Goal: Communication & Community: Answer question/provide support

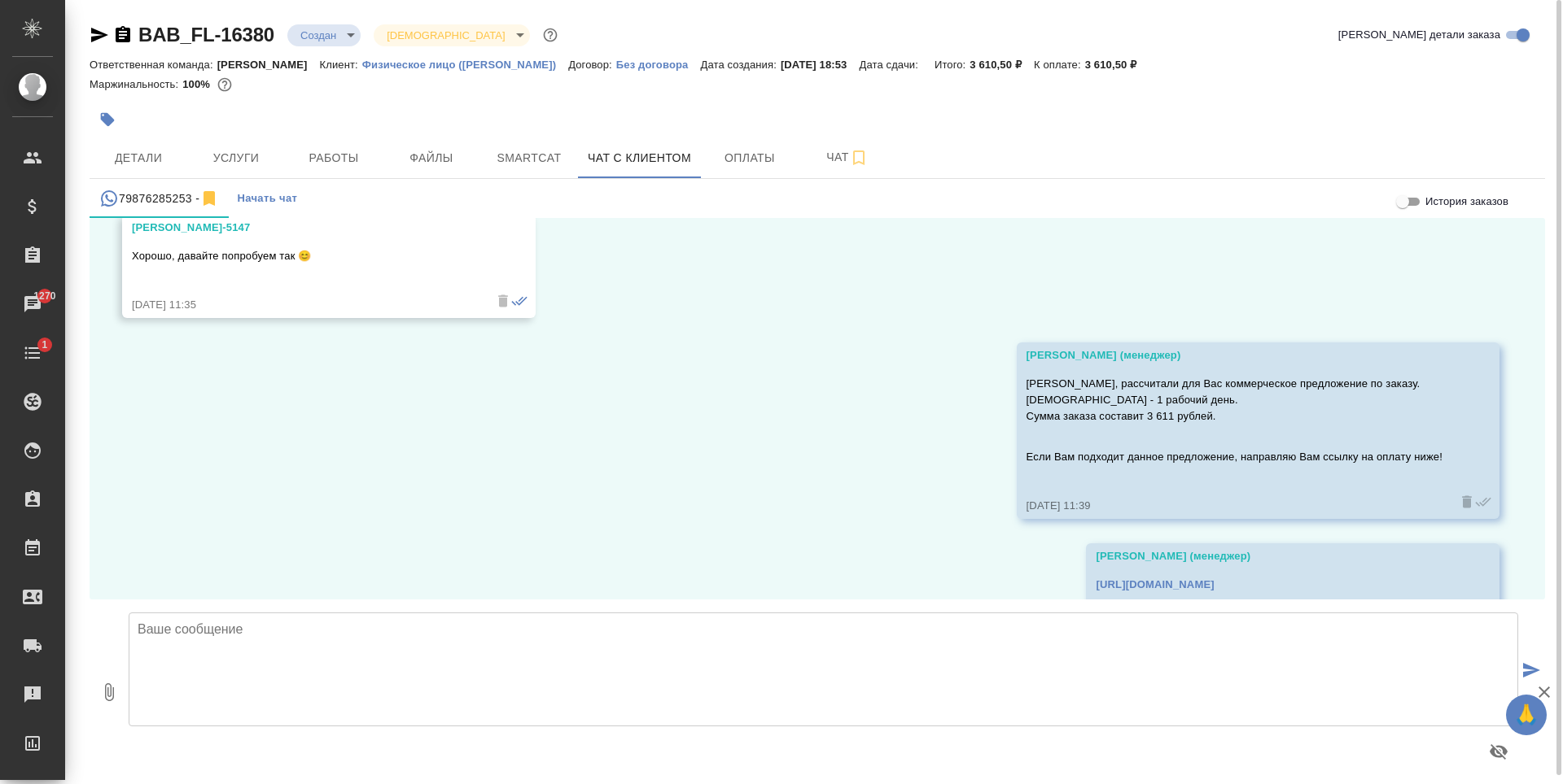
scroll to position [8982, 0]
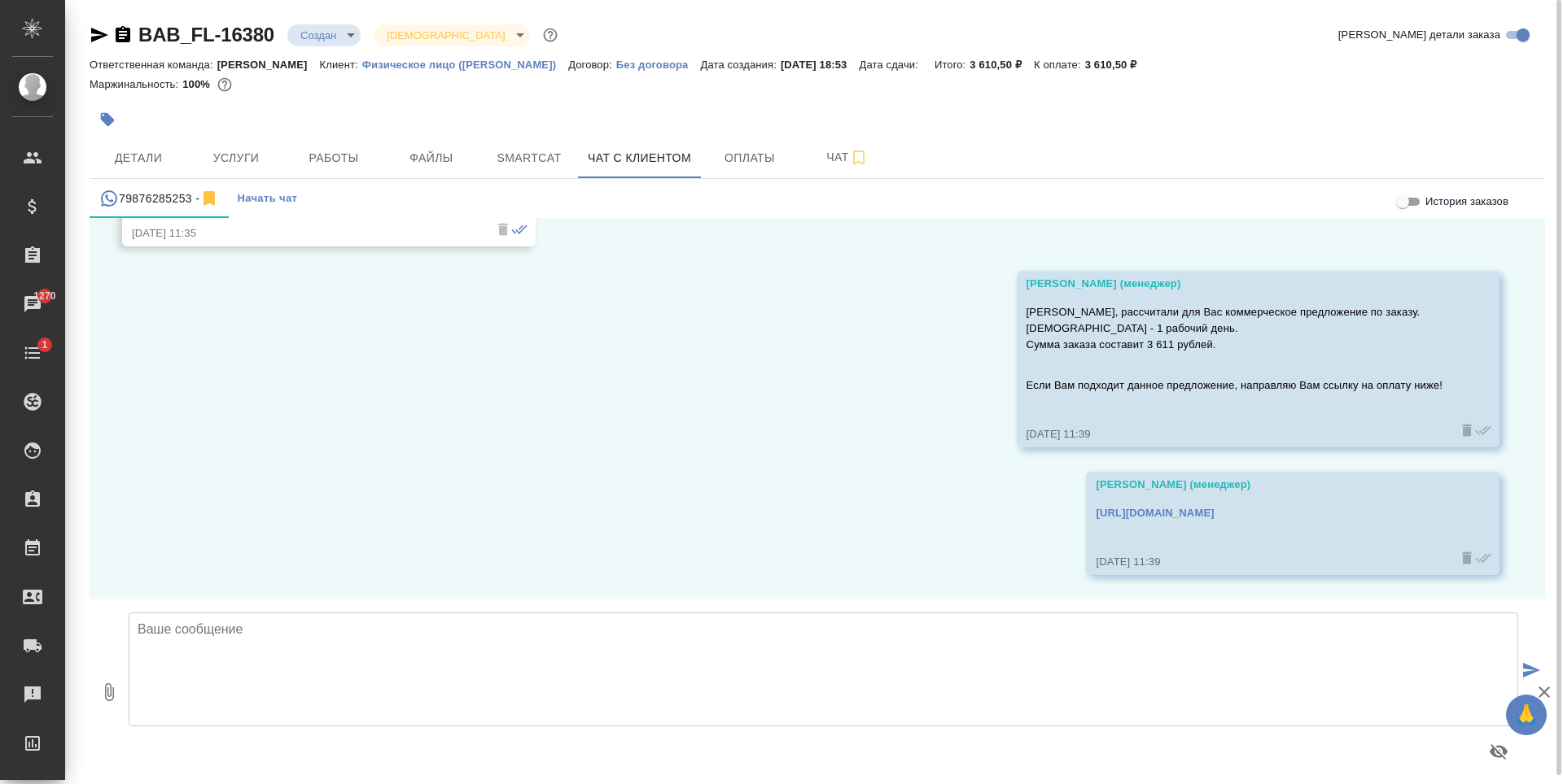
click at [600, 651] on textarea at bounding box center [823, 669] width 1390 height 114
type textarea "Камилла, подскажите, пожалуйста, Вам актуален заказ?"
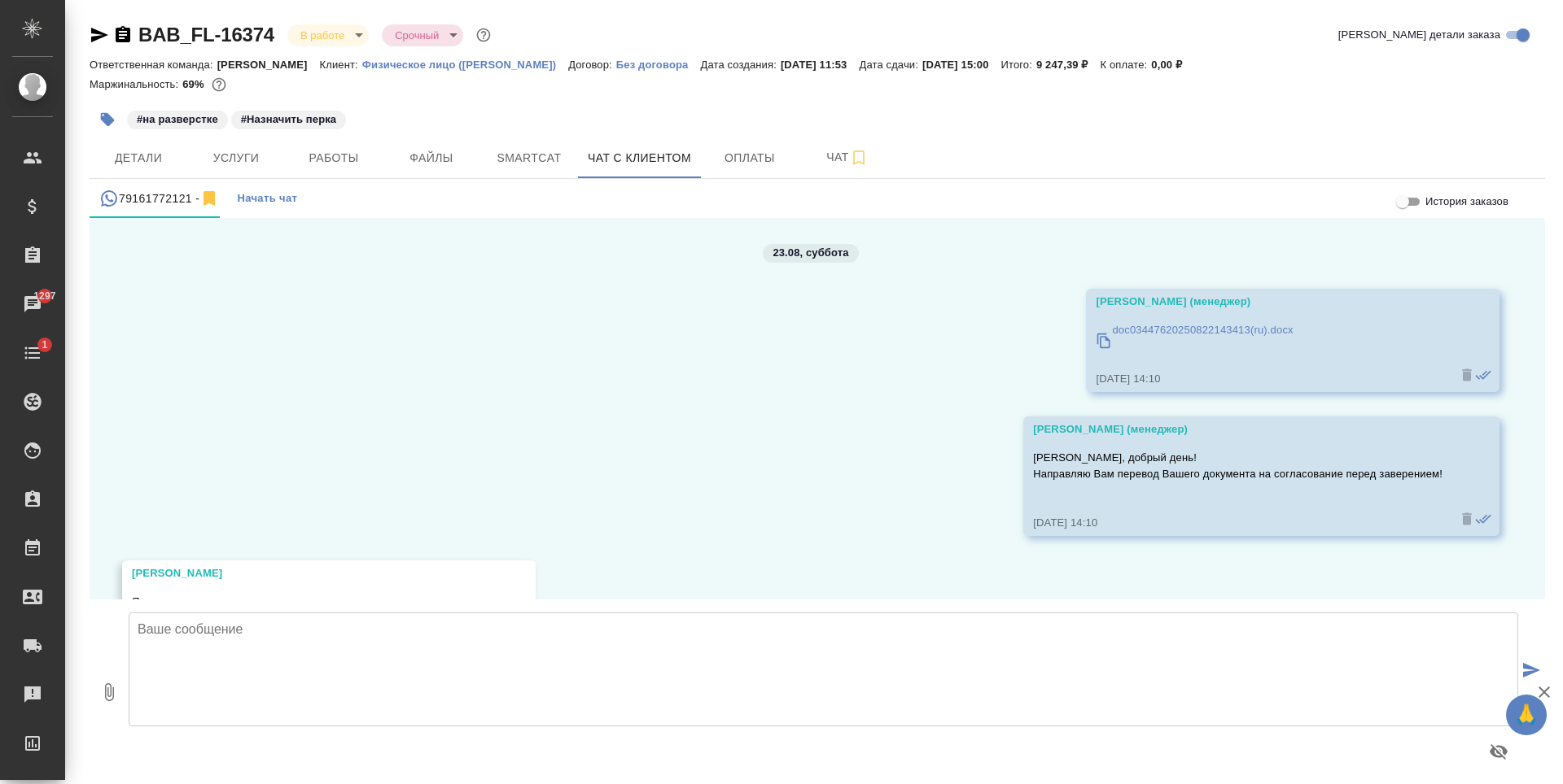
scroll to position [233, 0]
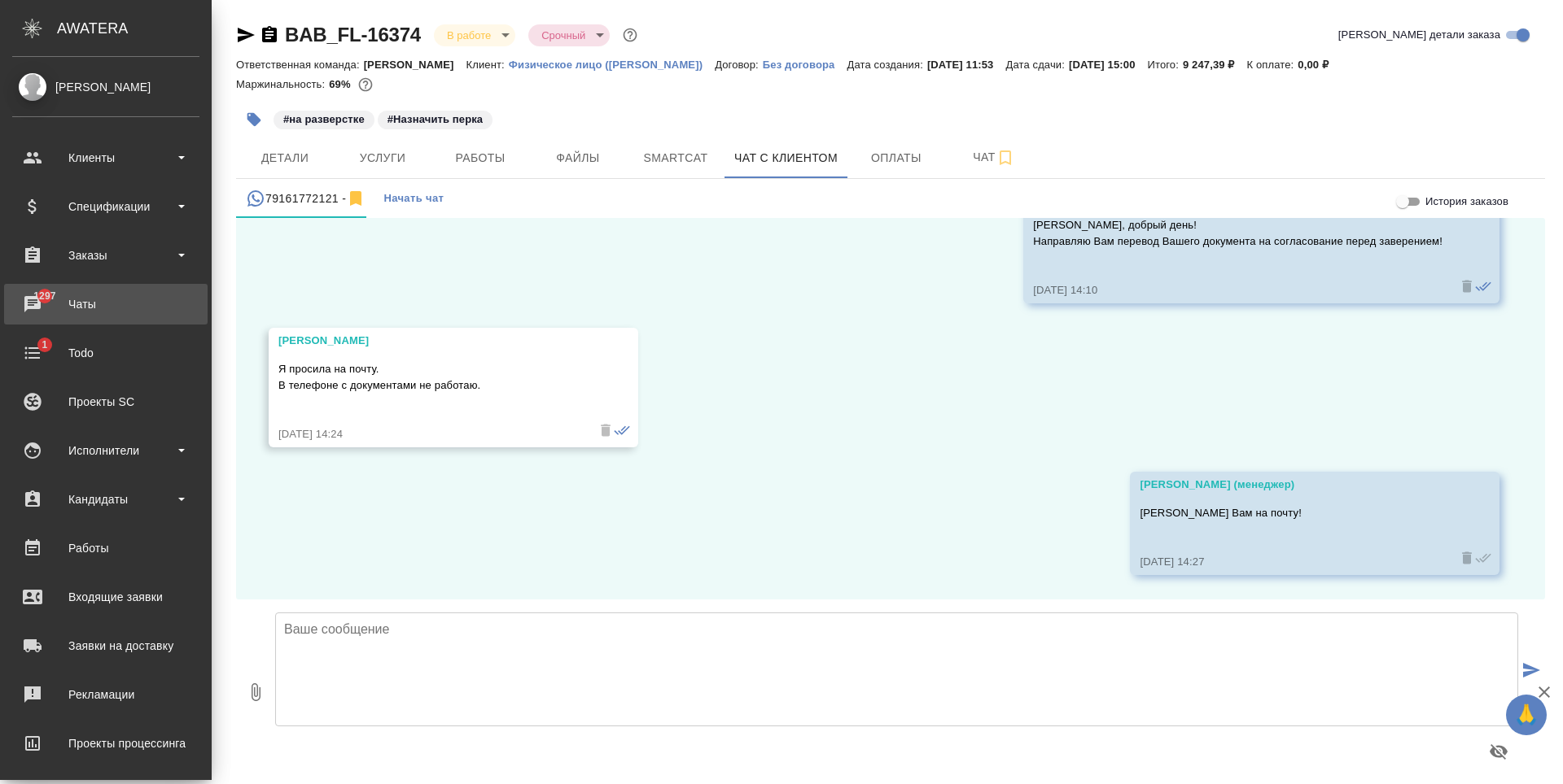
click at [93, 298] on div "Чаты" at bounding box center [105, 304] width 187 height 25
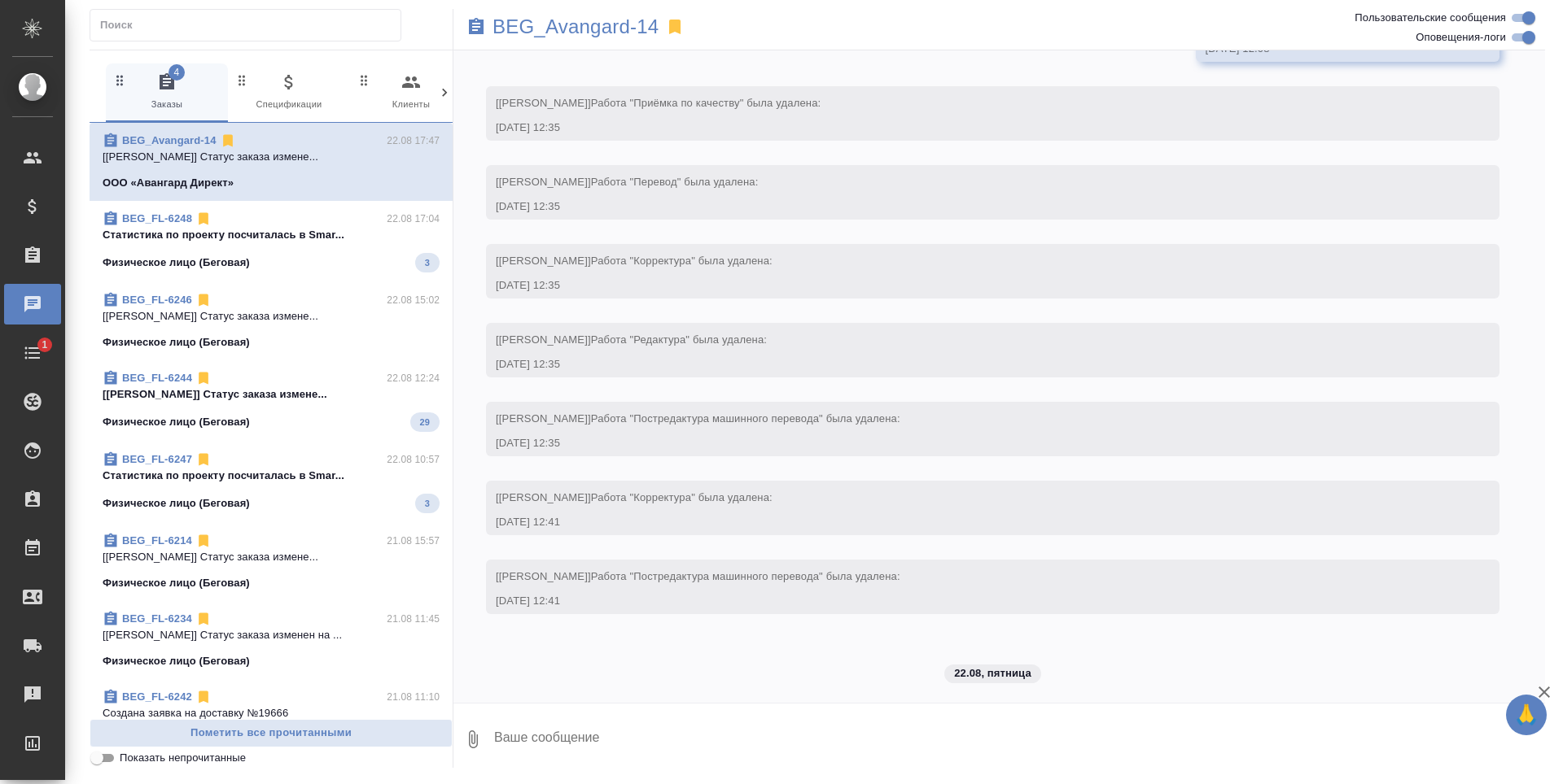
scroll to position [1544, 0]
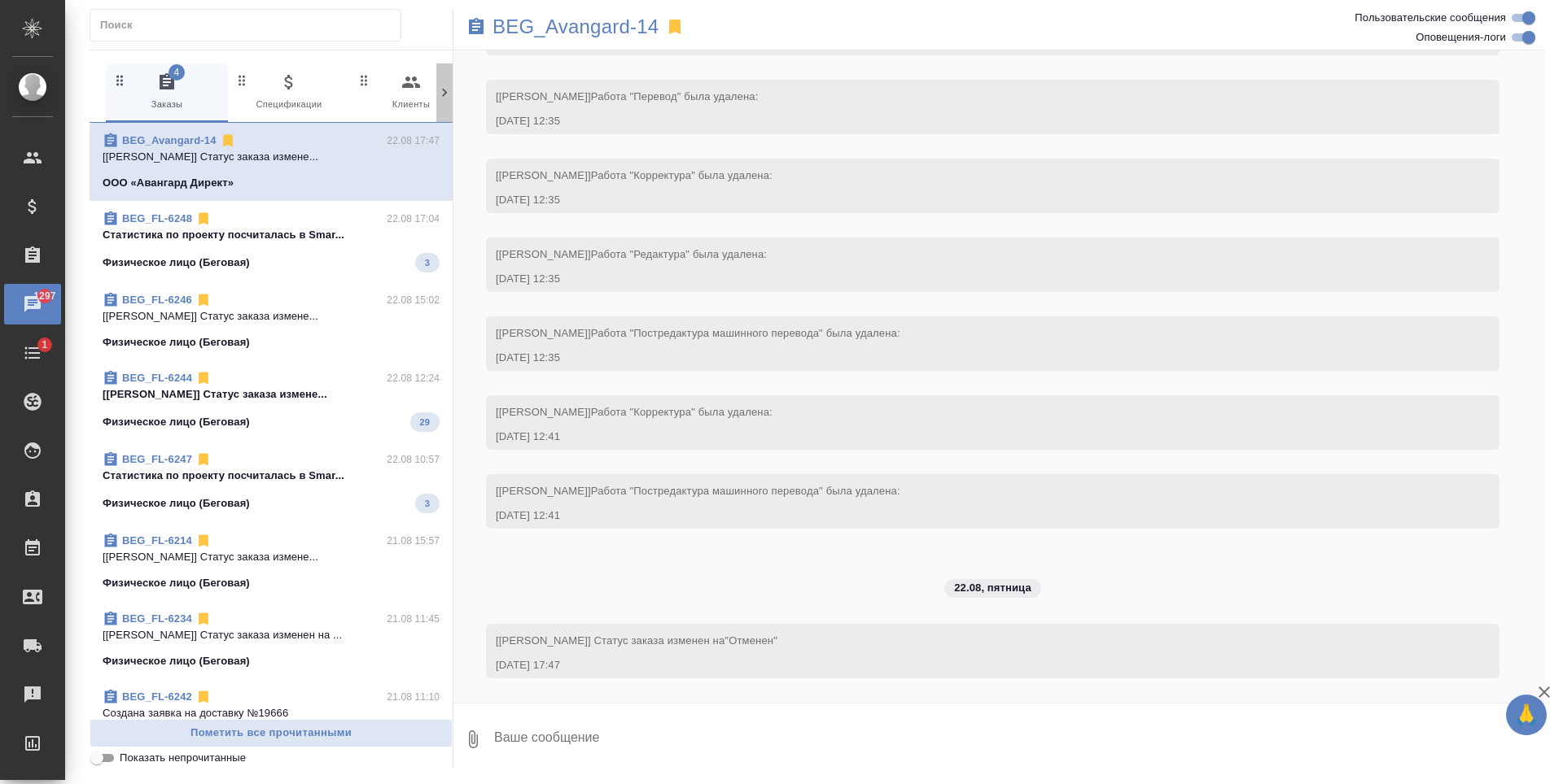
click at [442, 93] on icon at bounding box center [444, 92] width 16 height 16
click at [443, 94] on icon at bounding box center [444, 92] width 16 height 16
click at [379, 81] on icon "button" at bounding box center [375, 82] width 20 height 20
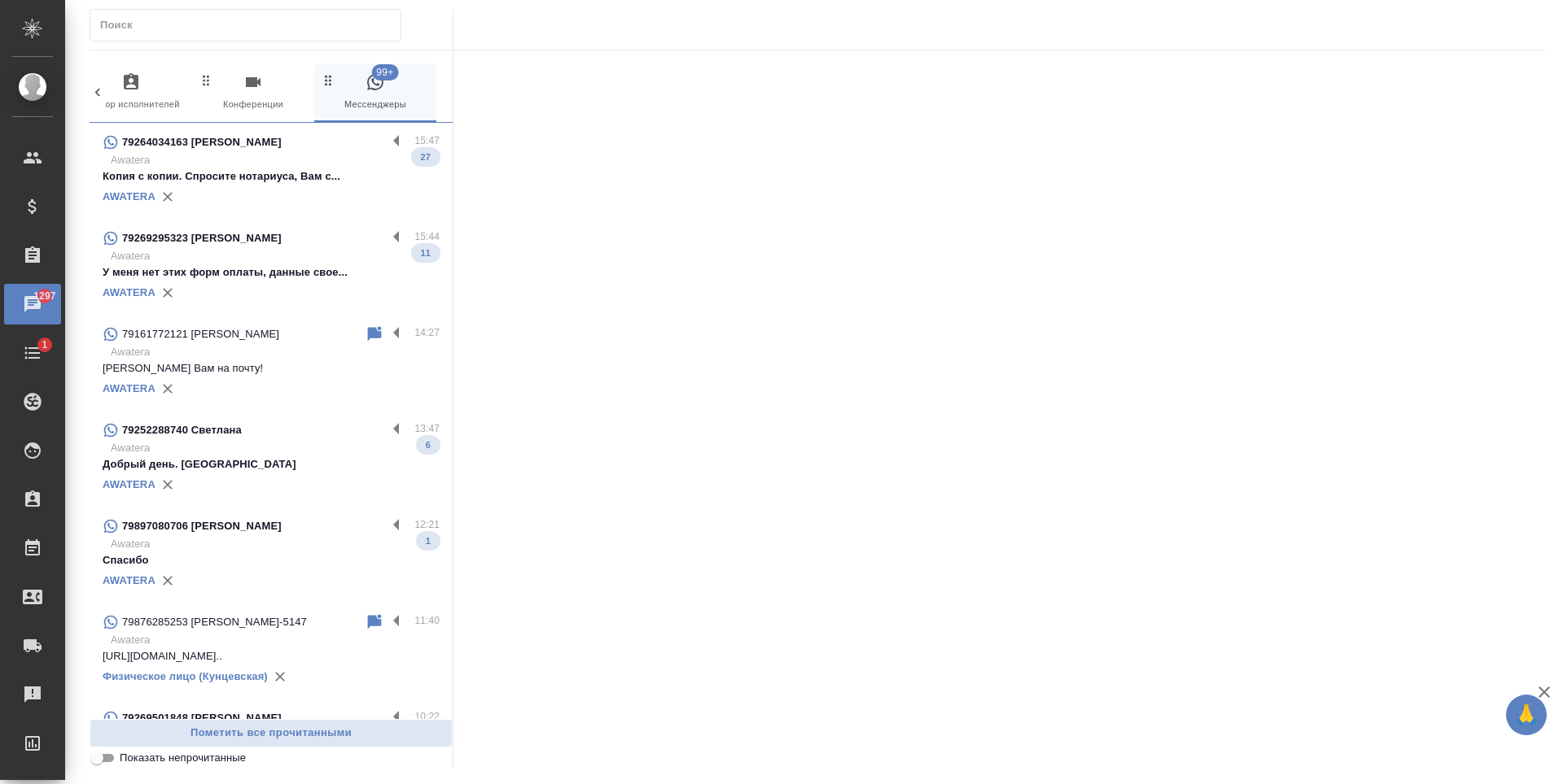
click at [284, 164] on p "Awatera" at bounding box center [275, 160] width 329 height 16
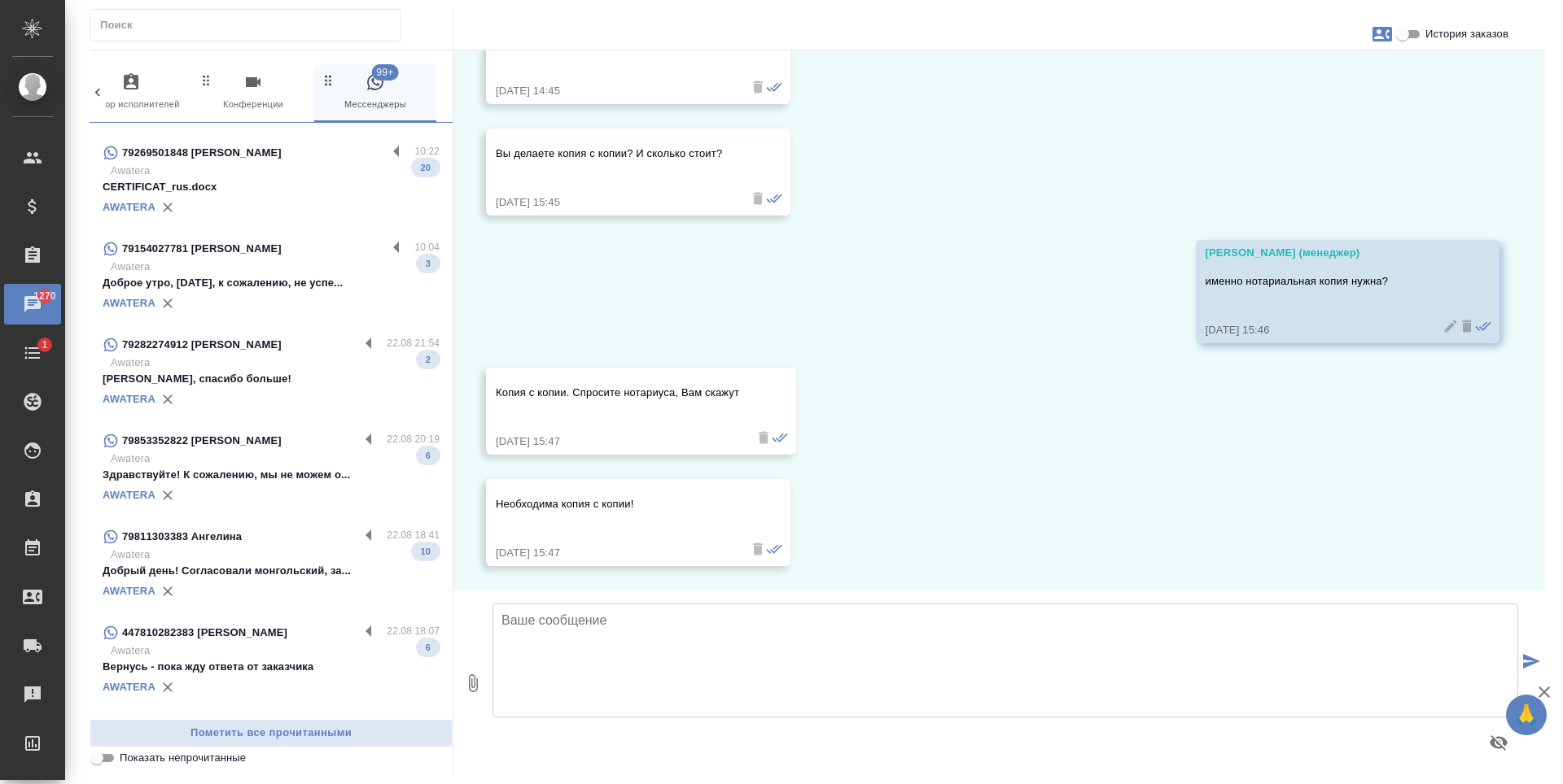
scroll to position [569, 0]
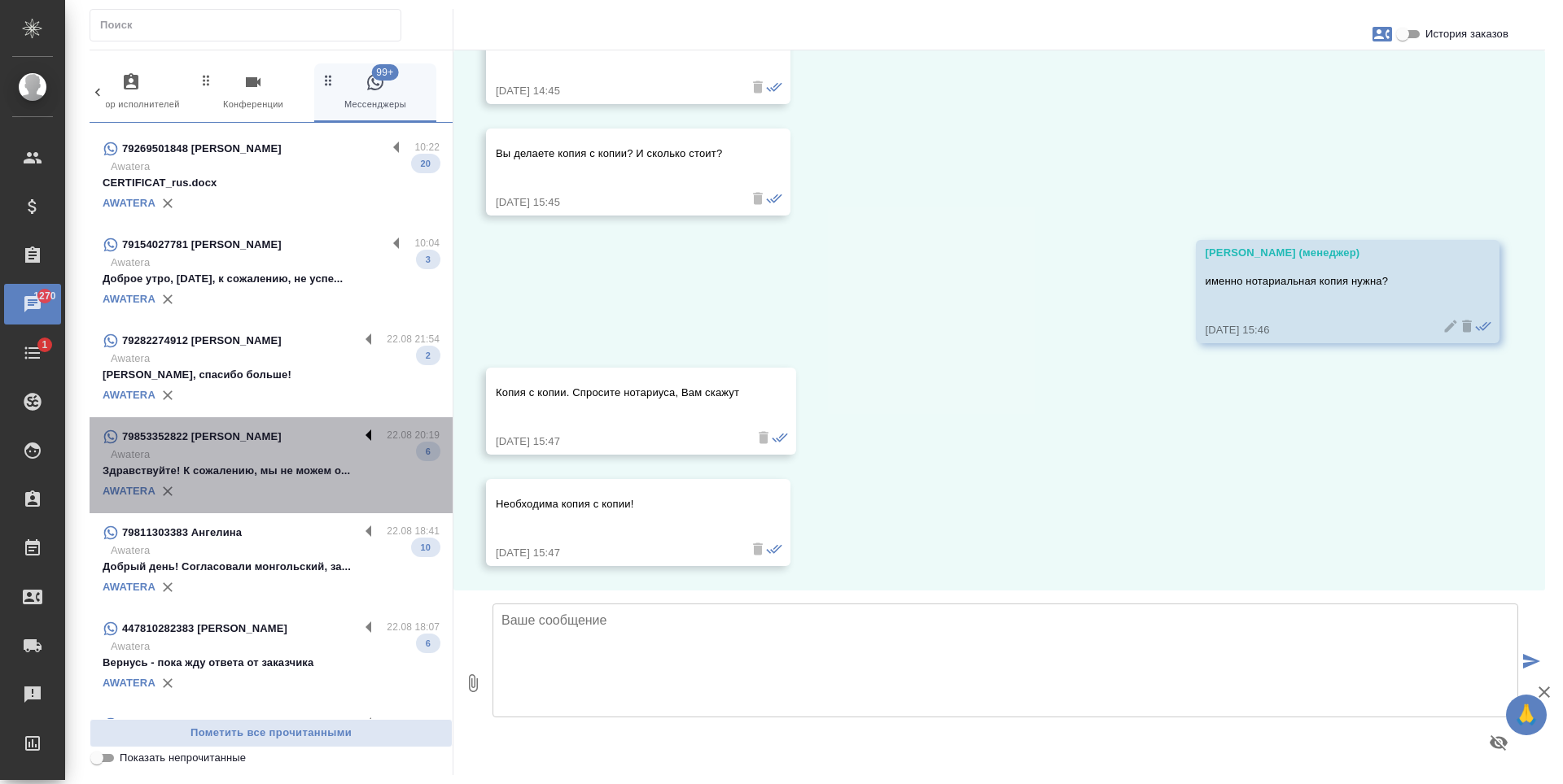
click at [366, 439] on label at bounding box center [373, 437] width 27 height 19
click at [0, 0] on input "checkbox" at bounding box center [0, 0] width 0 height 0
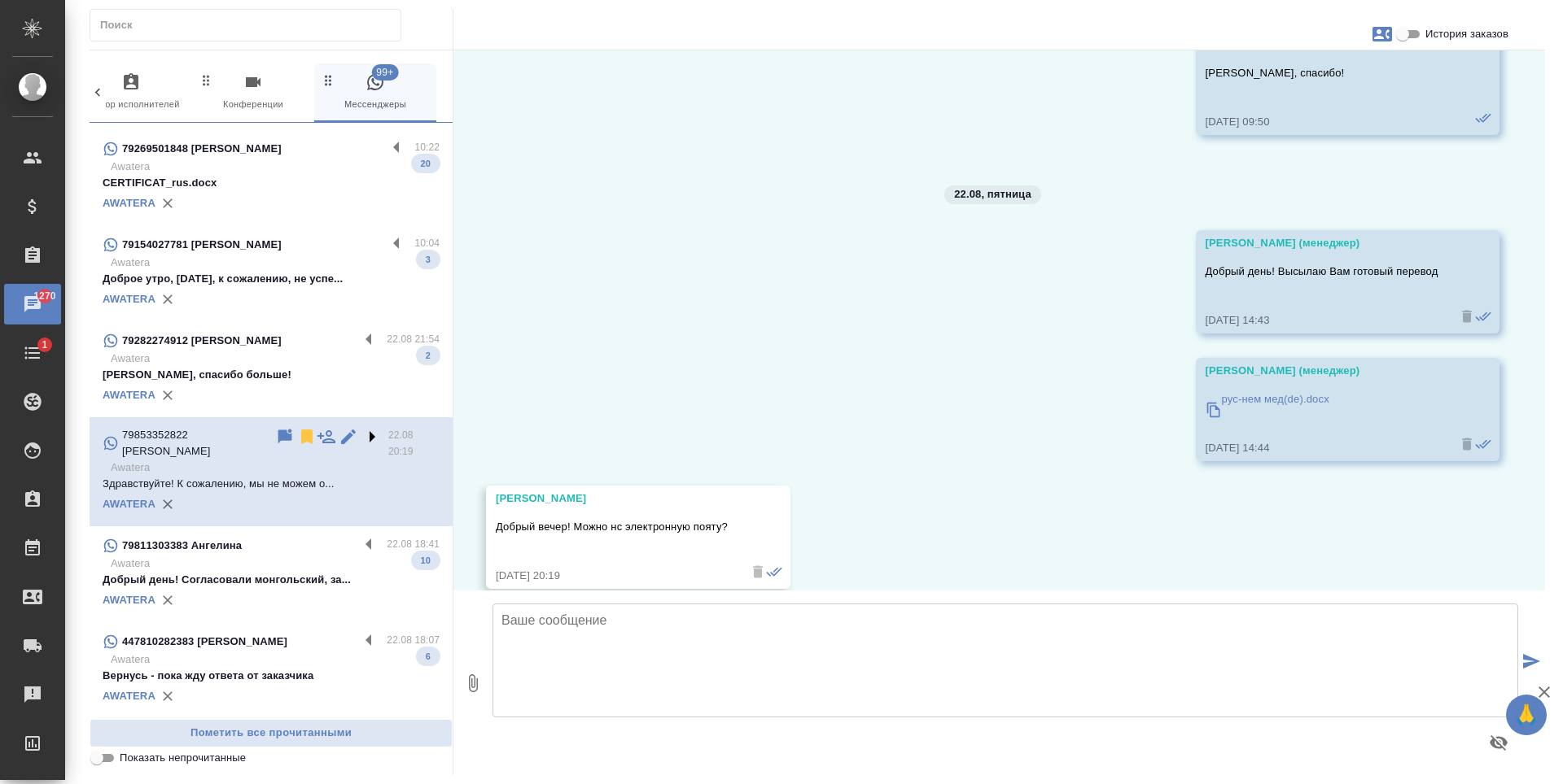
scroll to position [2060, 0]
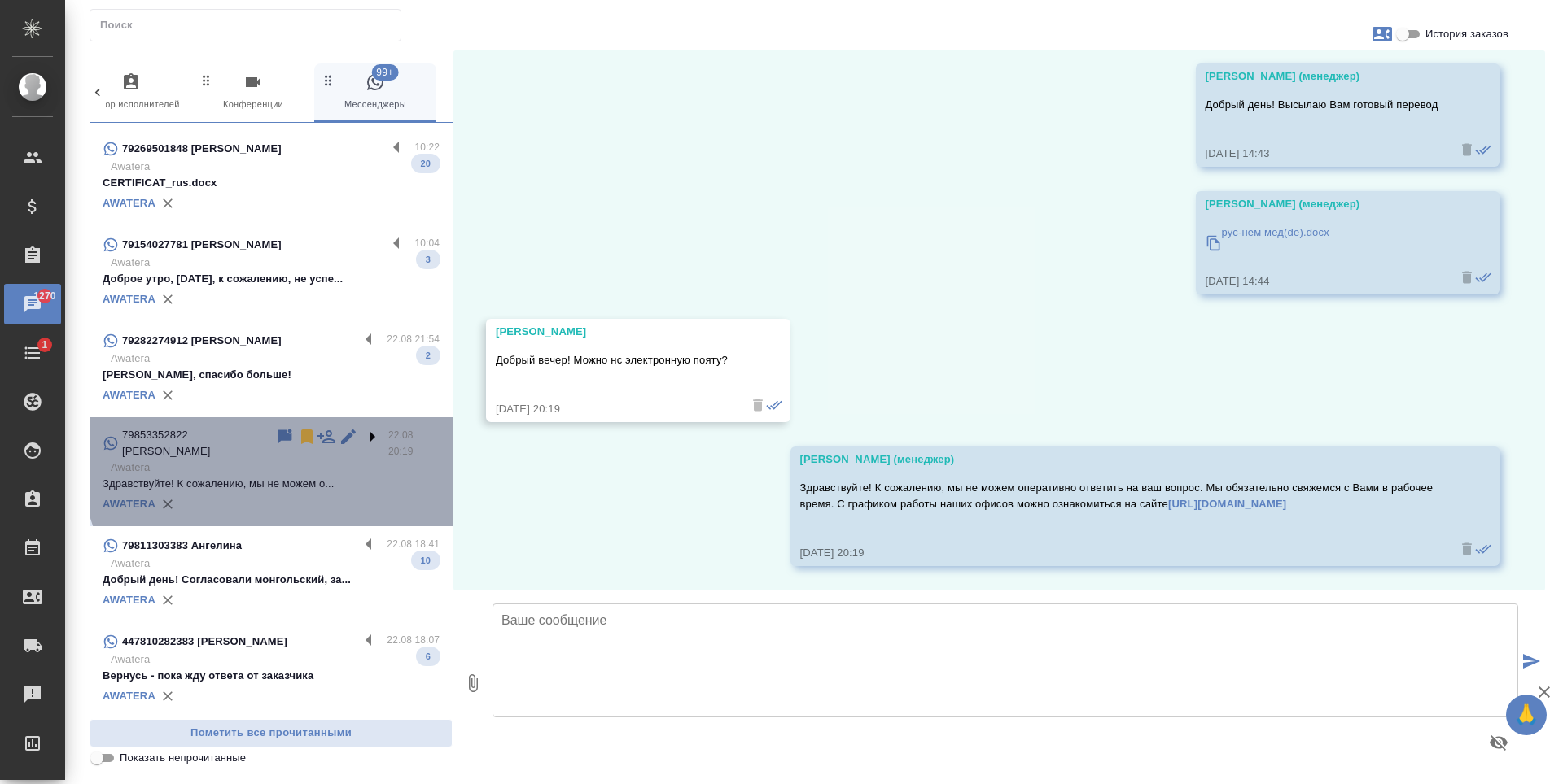
click at [361, 433] on label at bounding box center [375, 437] width 27 height 19
click at [0, 0] on input "checkbox" at bounding box center [0, 0] width 0 height 0
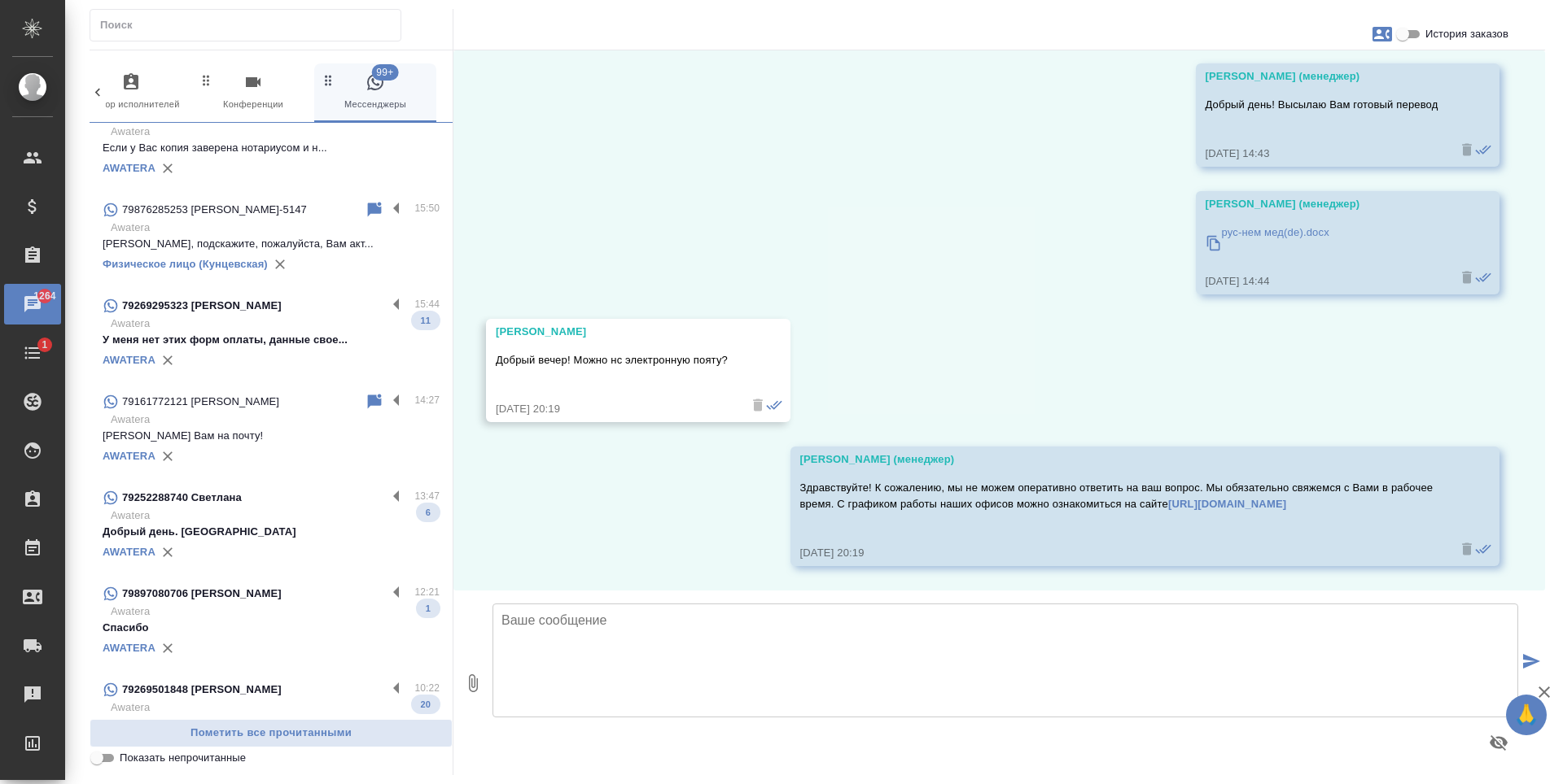
scroll to position [0, 0]
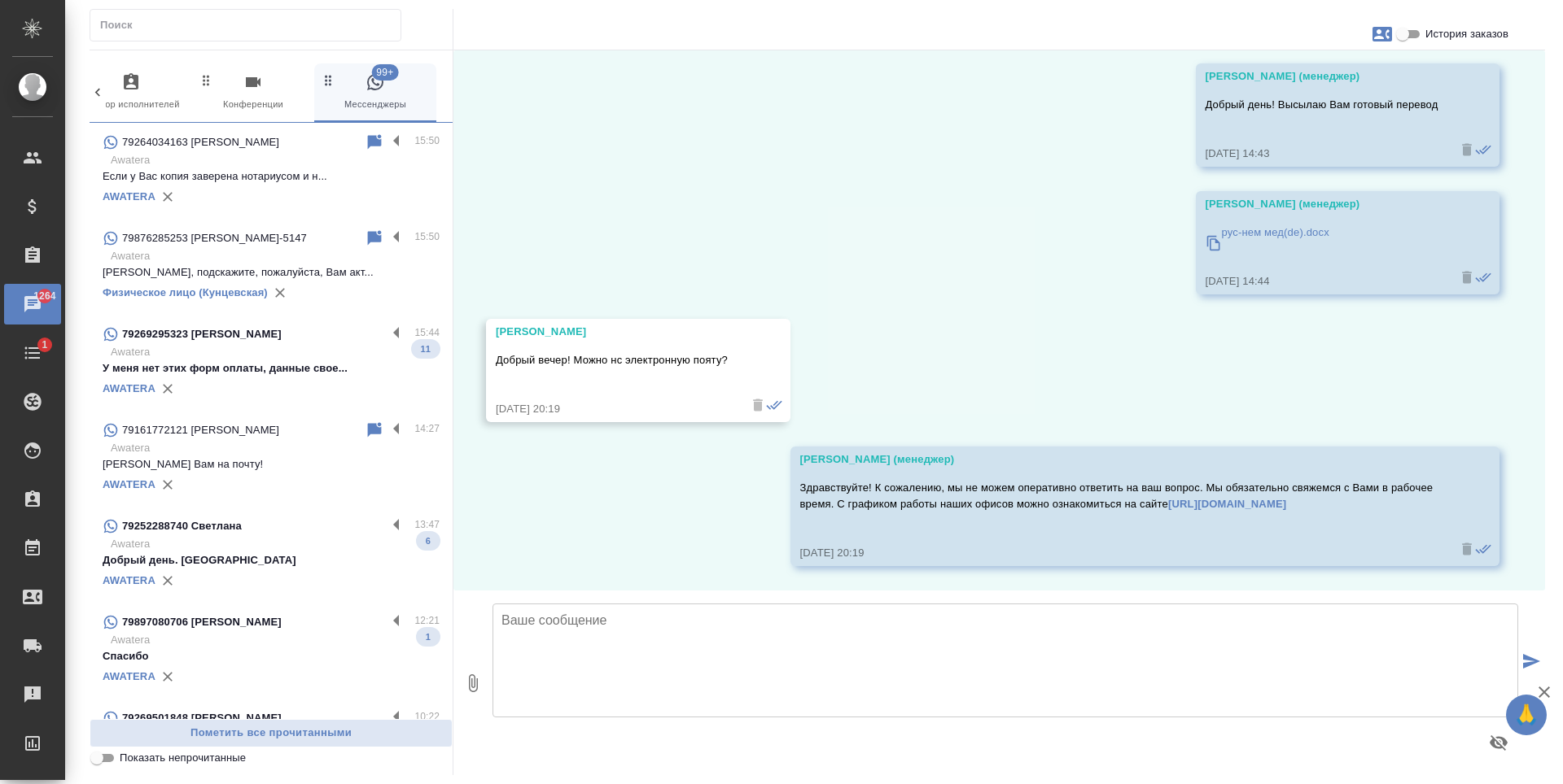
click at [333, 180] on p "Если у Вас копия заверена нотариусом и н..." at bounding box center [271, 176] width 337 height 16
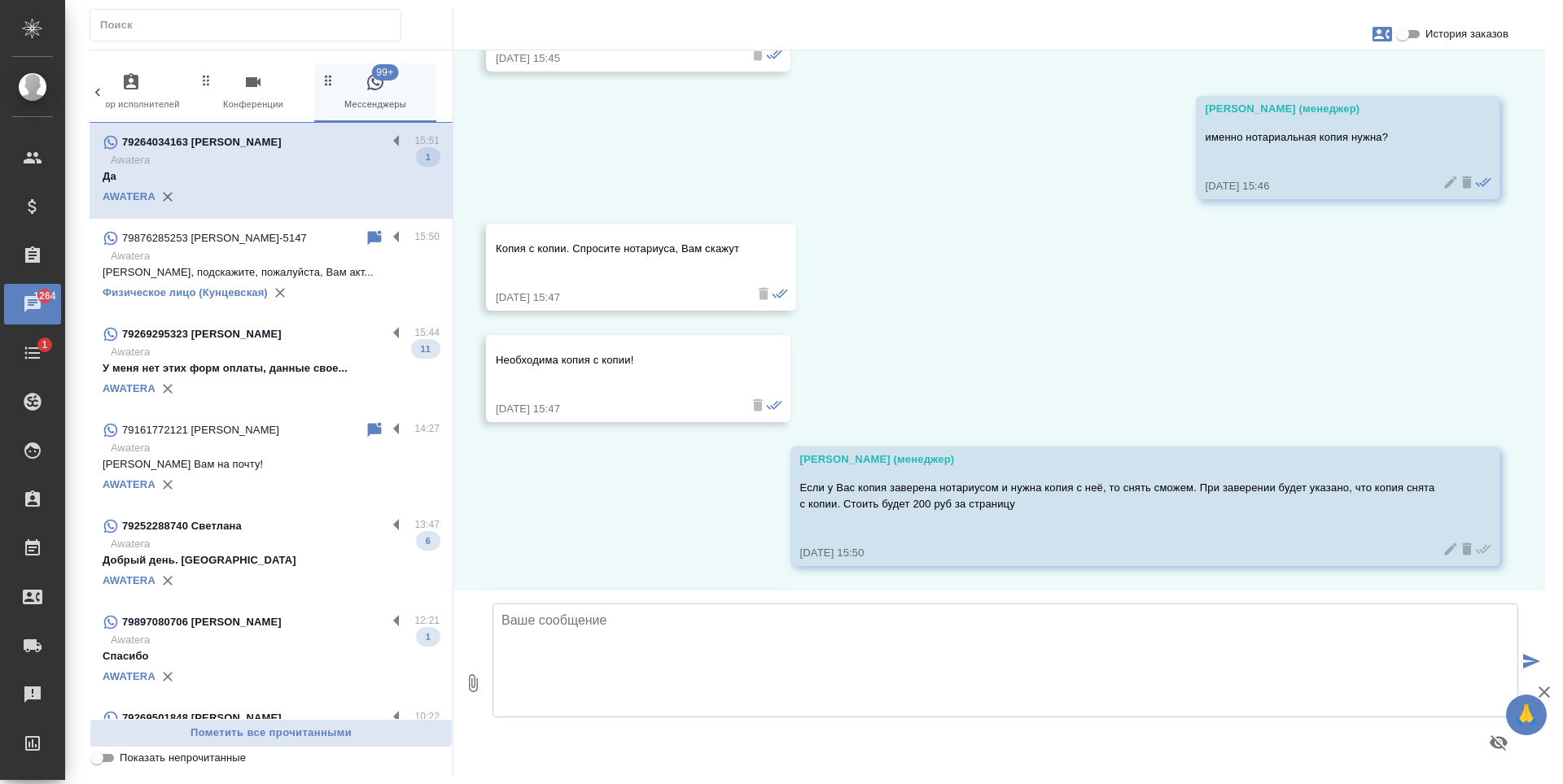
scroll to position [6772, 0]
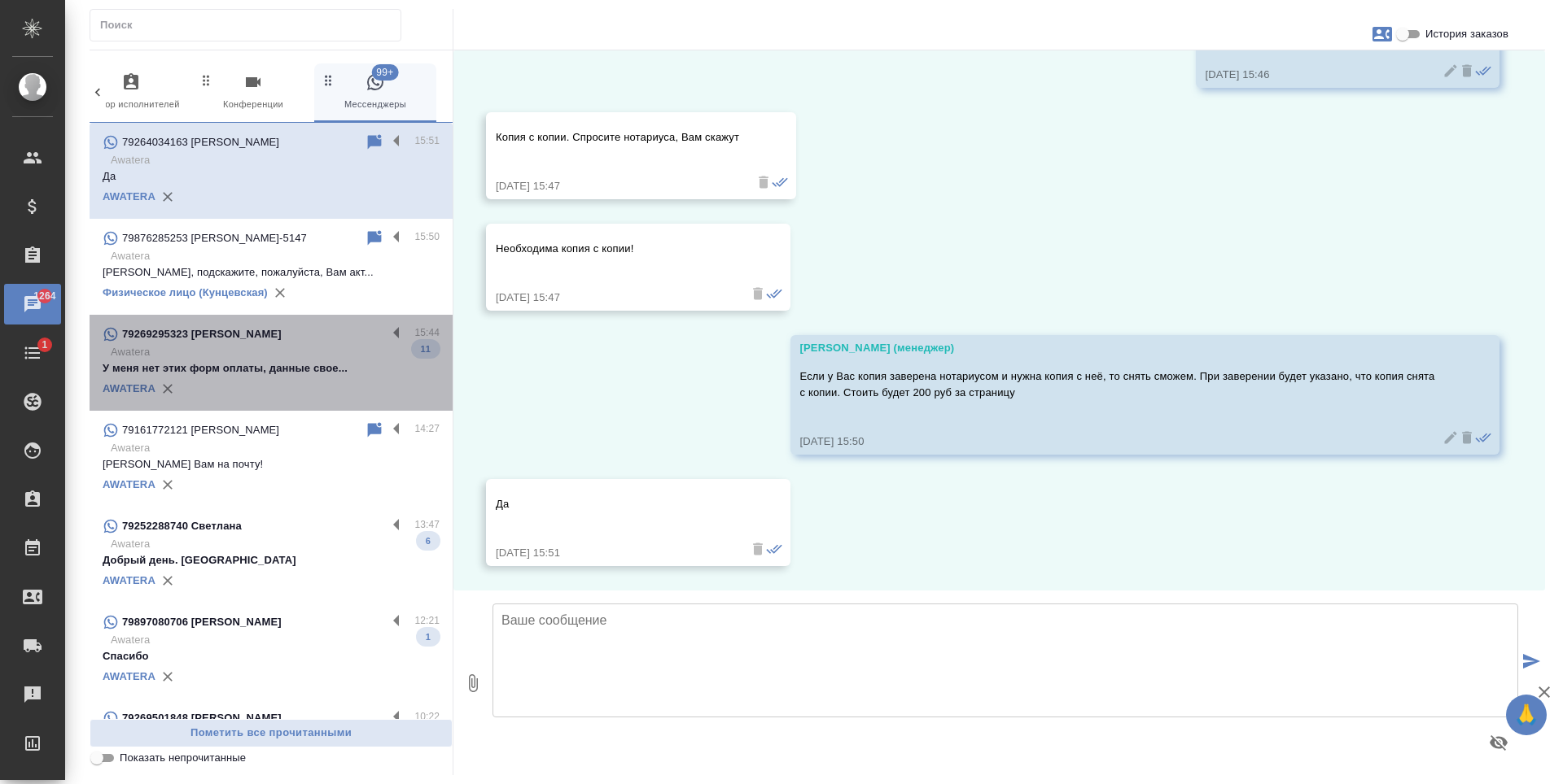
click at [320, 376] on p "У меня нет этих форм оплаты, данные свое..." at bounding box center [271, 368] width 337 height 16
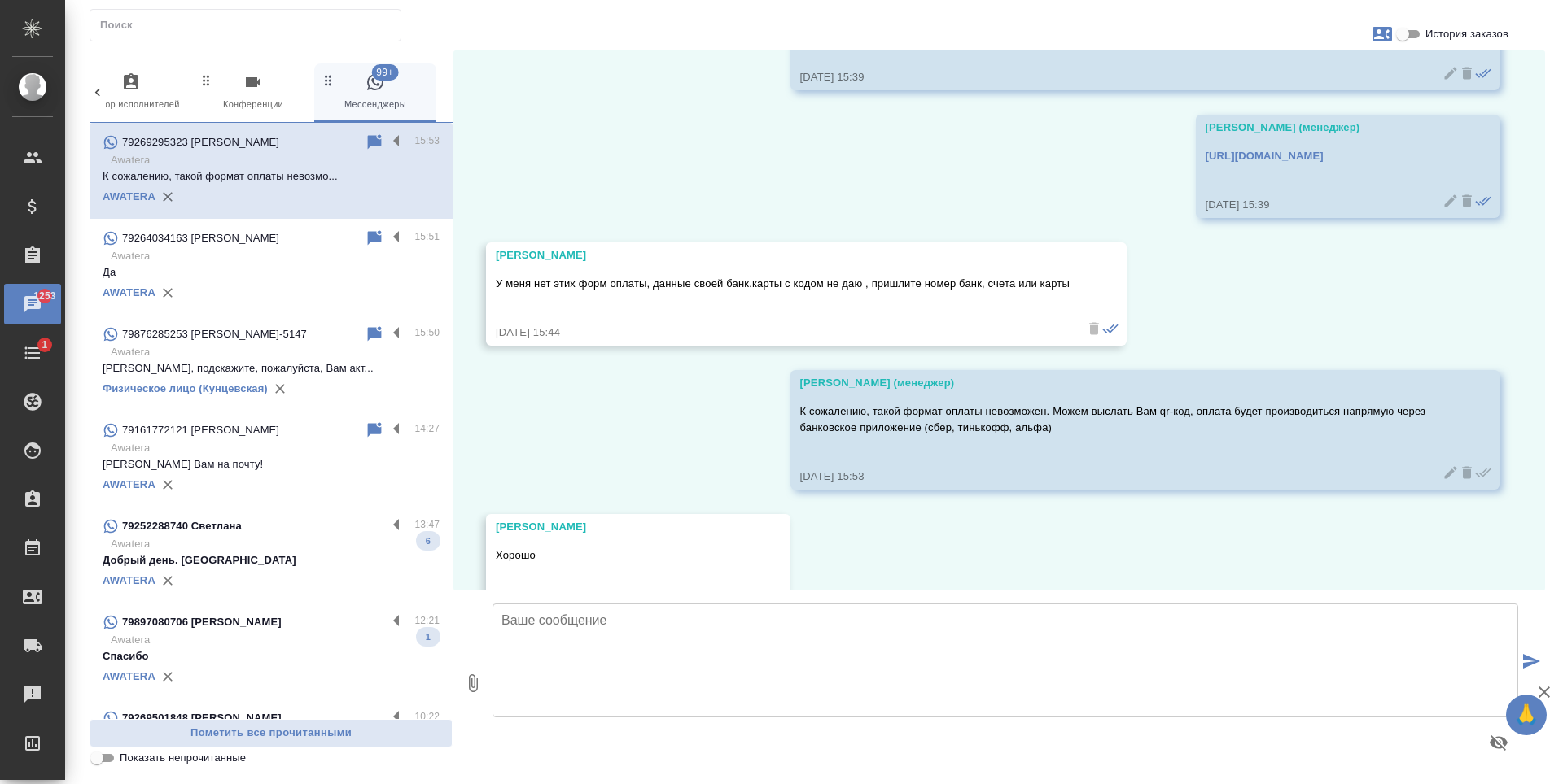
scroll to position [4613, 0]
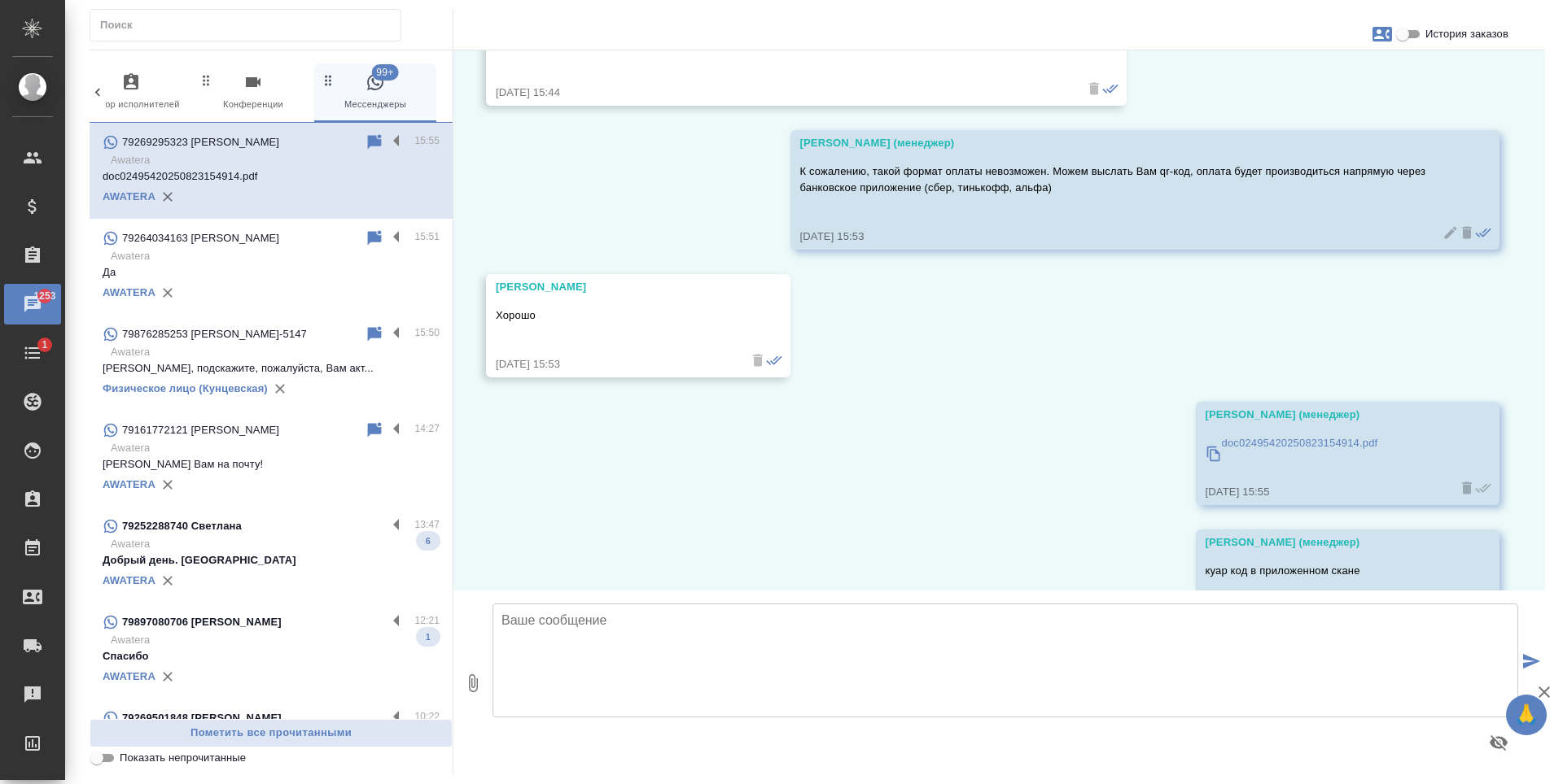
scroll to position [4867, 0]
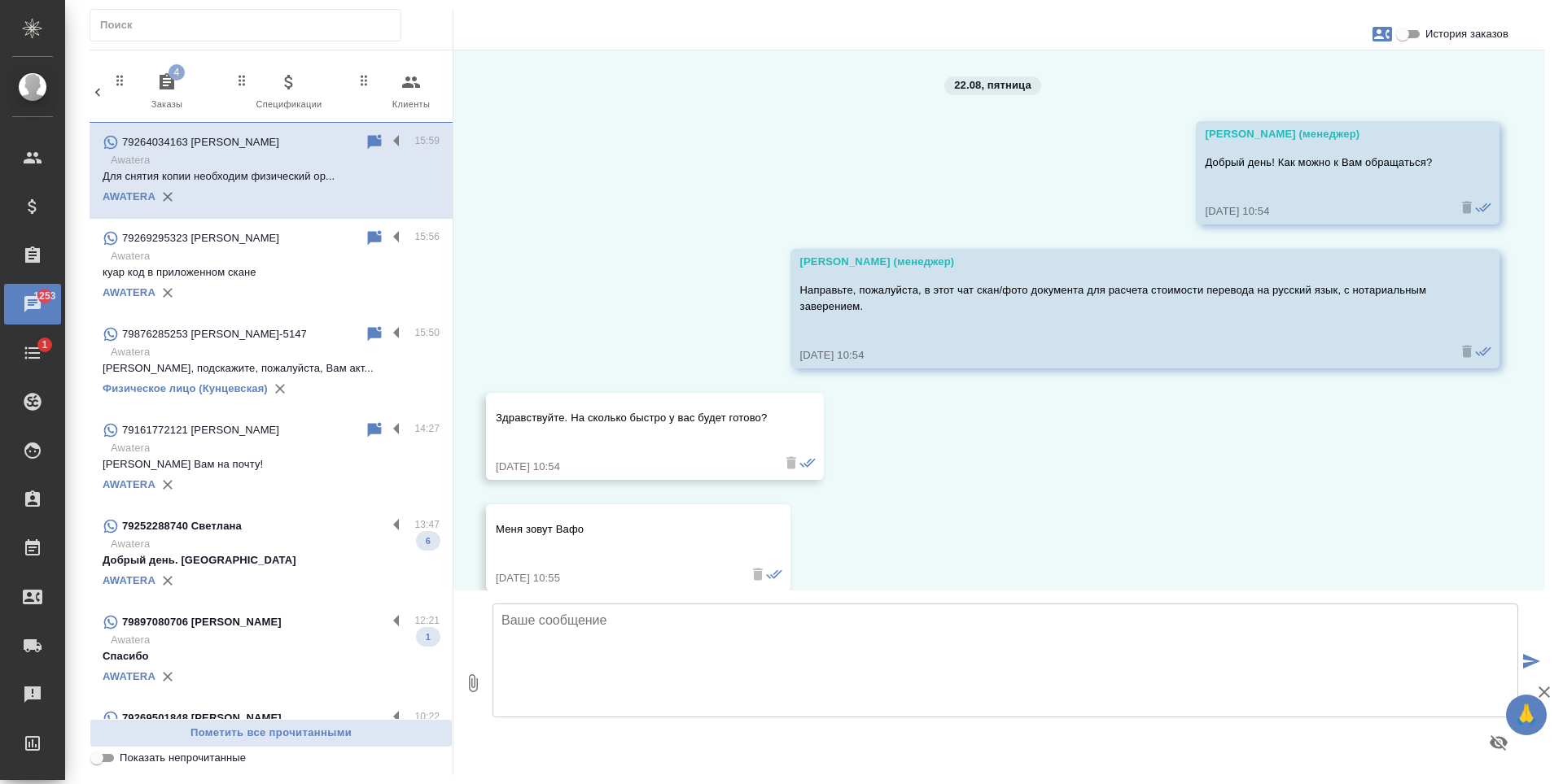
scroll to position [6900, 0]
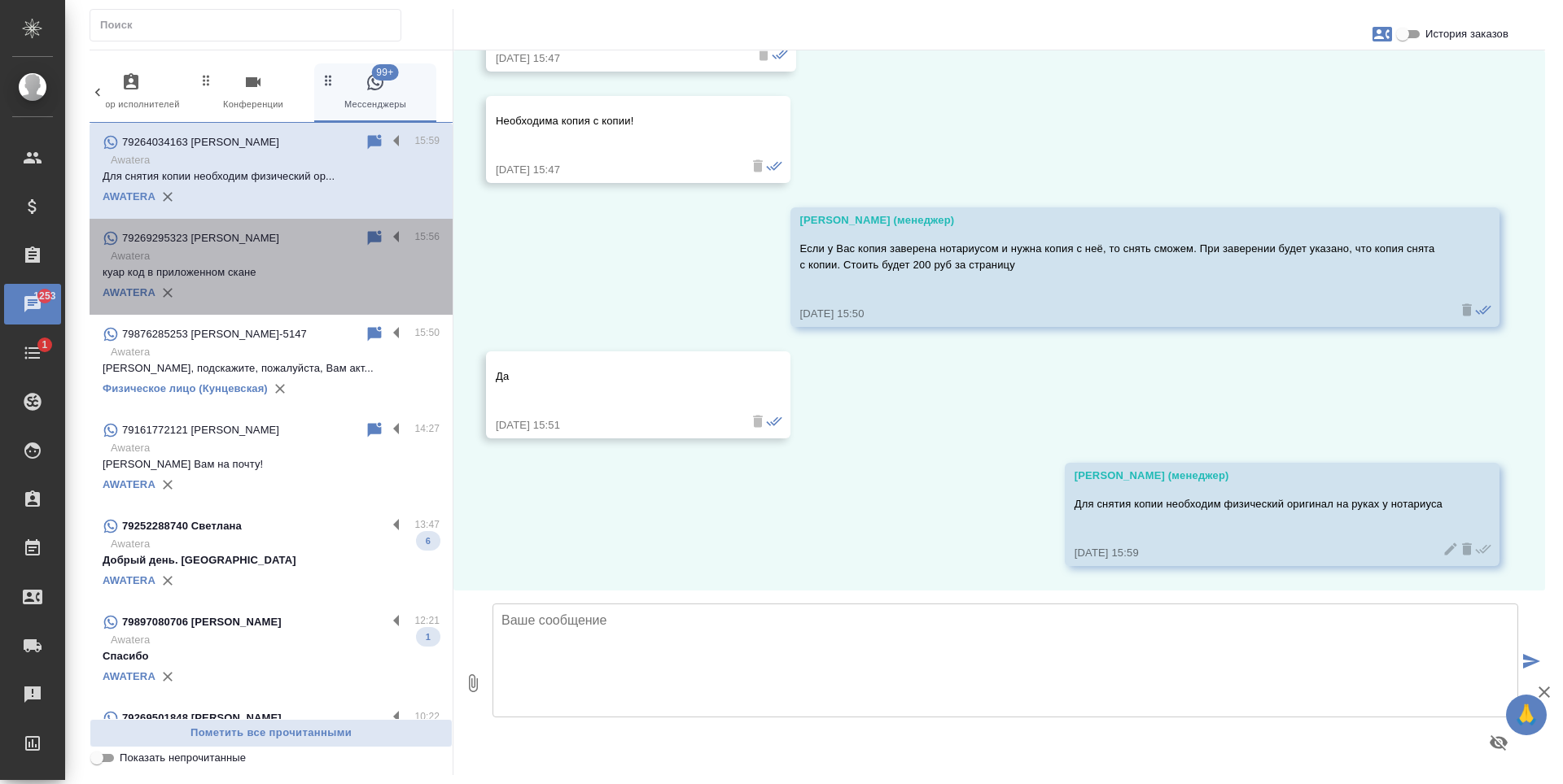
click at [277, 257] on p "Awatera" at bounding box center [275, 256] width 329 height 16
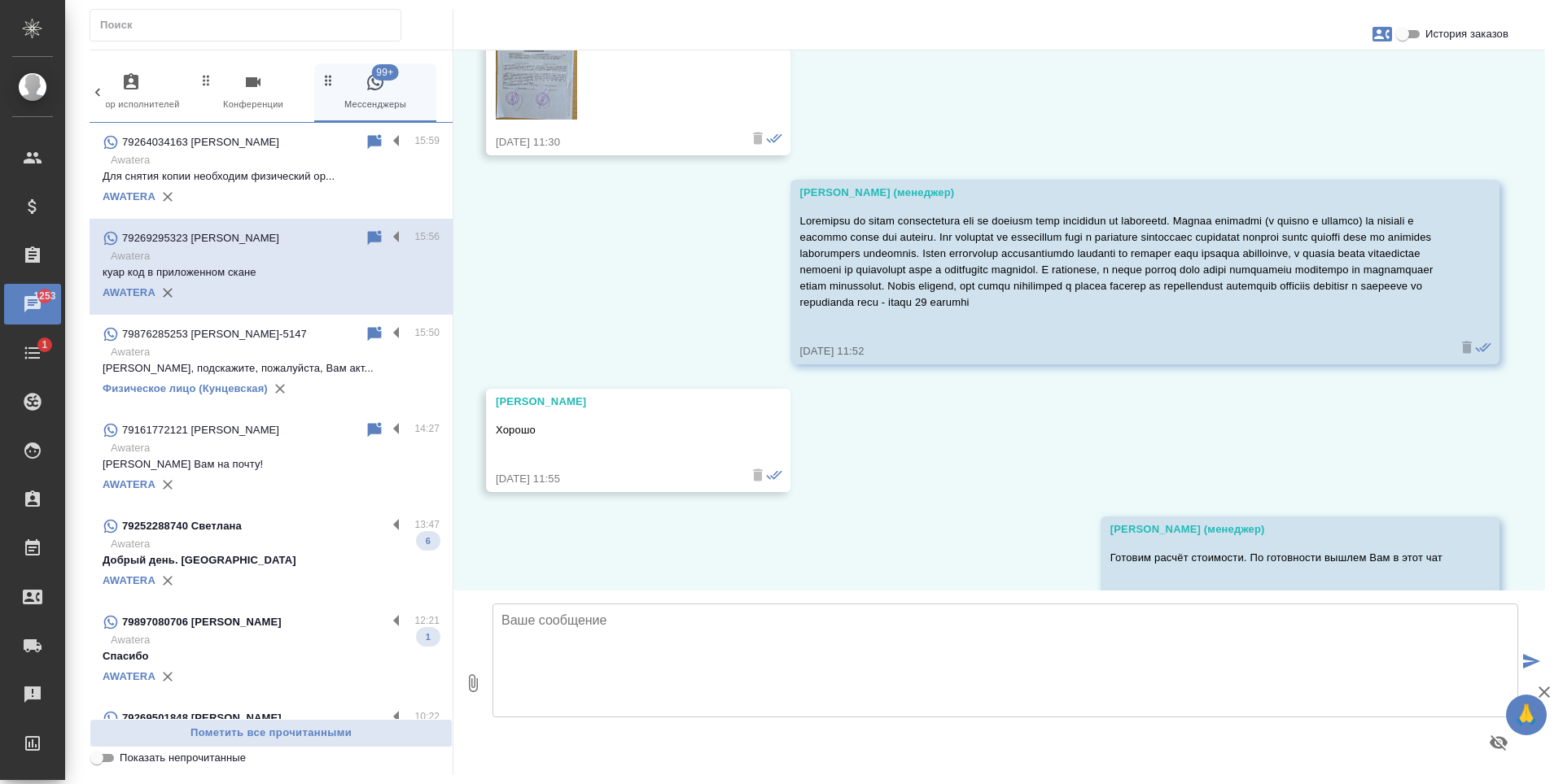
scroll to position [3681, 0]
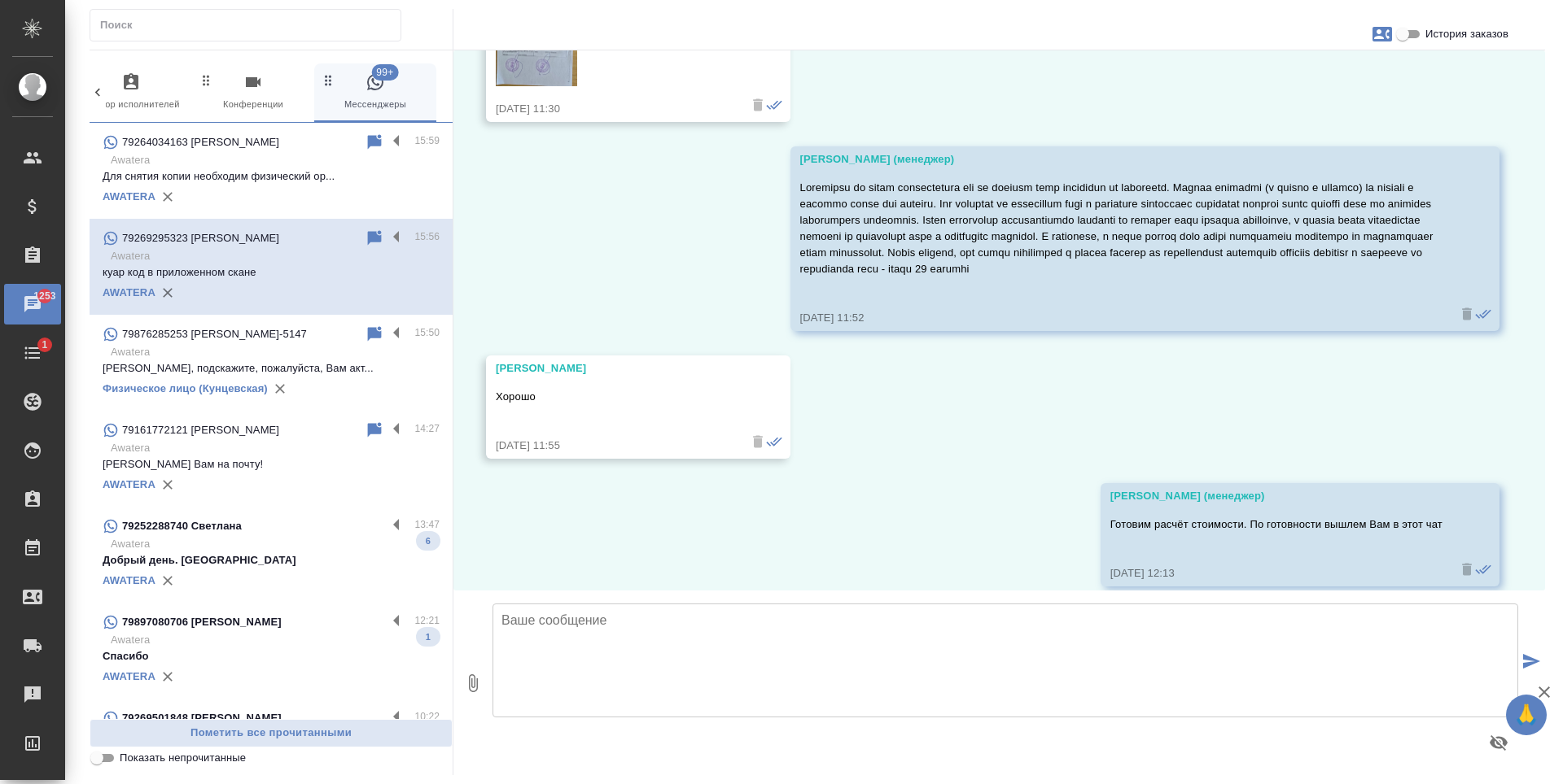
click at [309, 351] on p "Awatera" at bounding box center [275, 352] width 329 height 16
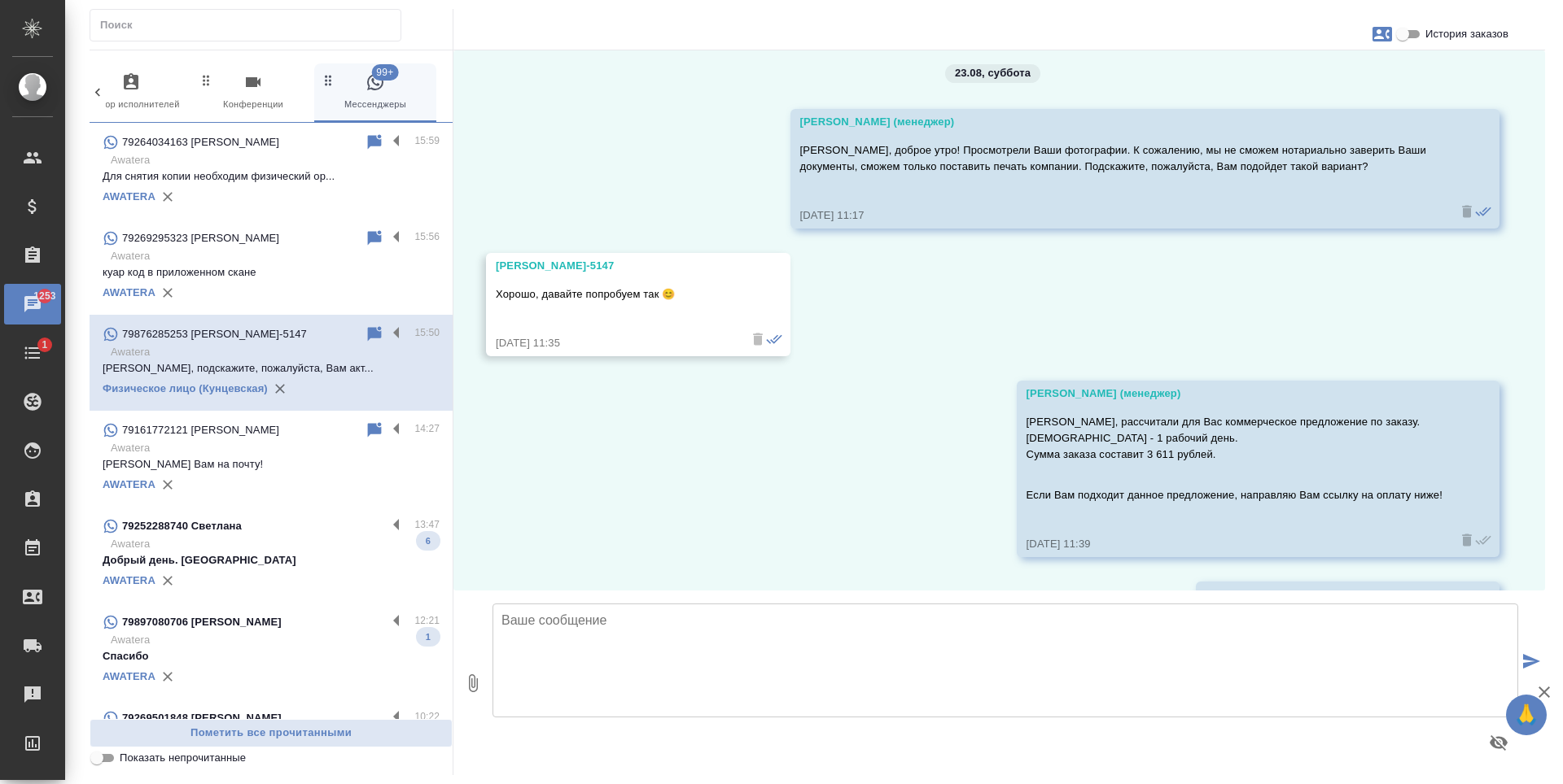
scroll to position [9000, 0]
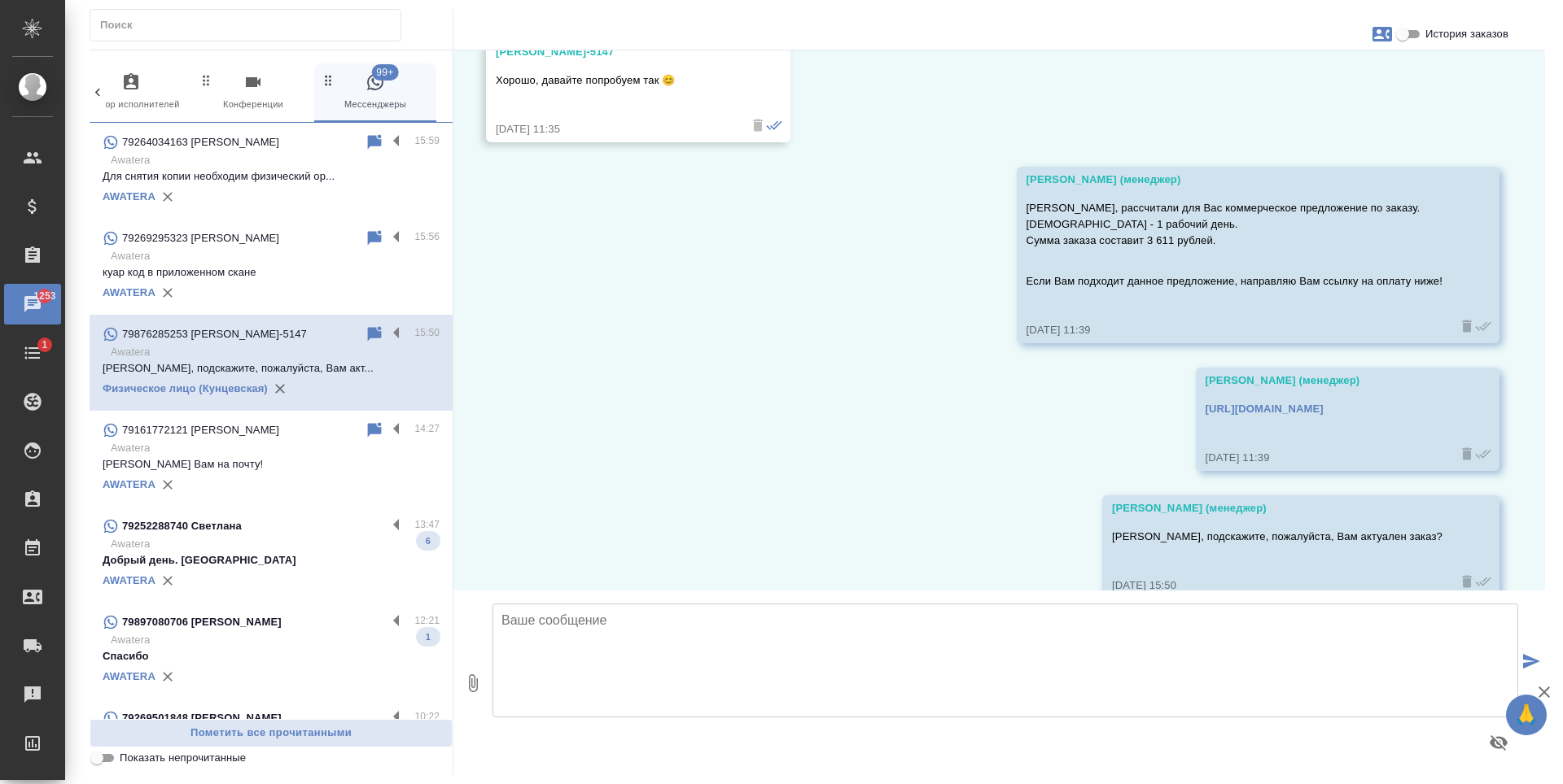
click at [258, 231] on div "79269295323 [PERSON_NAME]" at bounding box center [234, 238] width 262 height 20
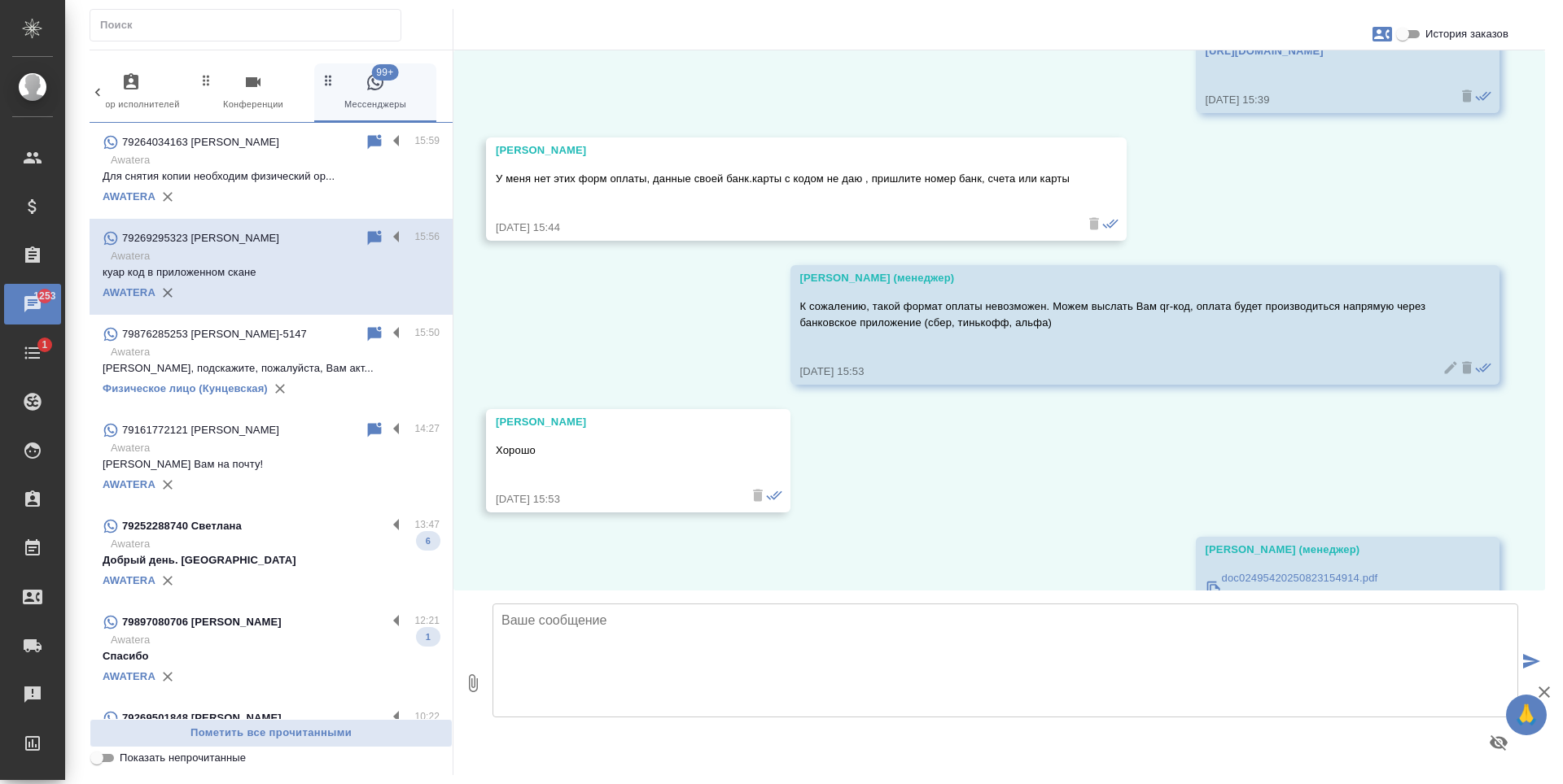
scroll to position [4867, 0]
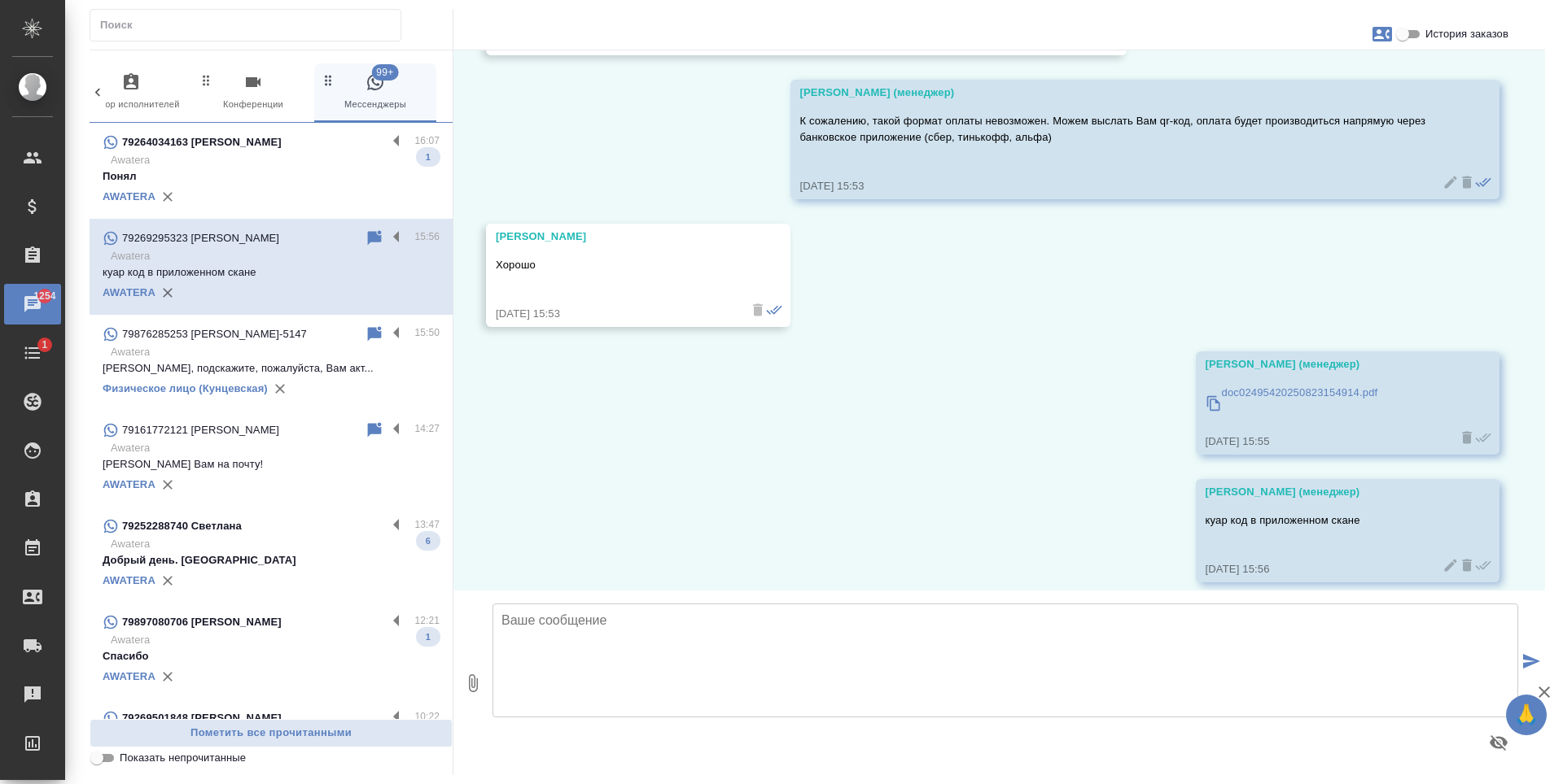
click at [238, 153] on p "Awatera" at bounding box center [275, 160] width 329 height 16
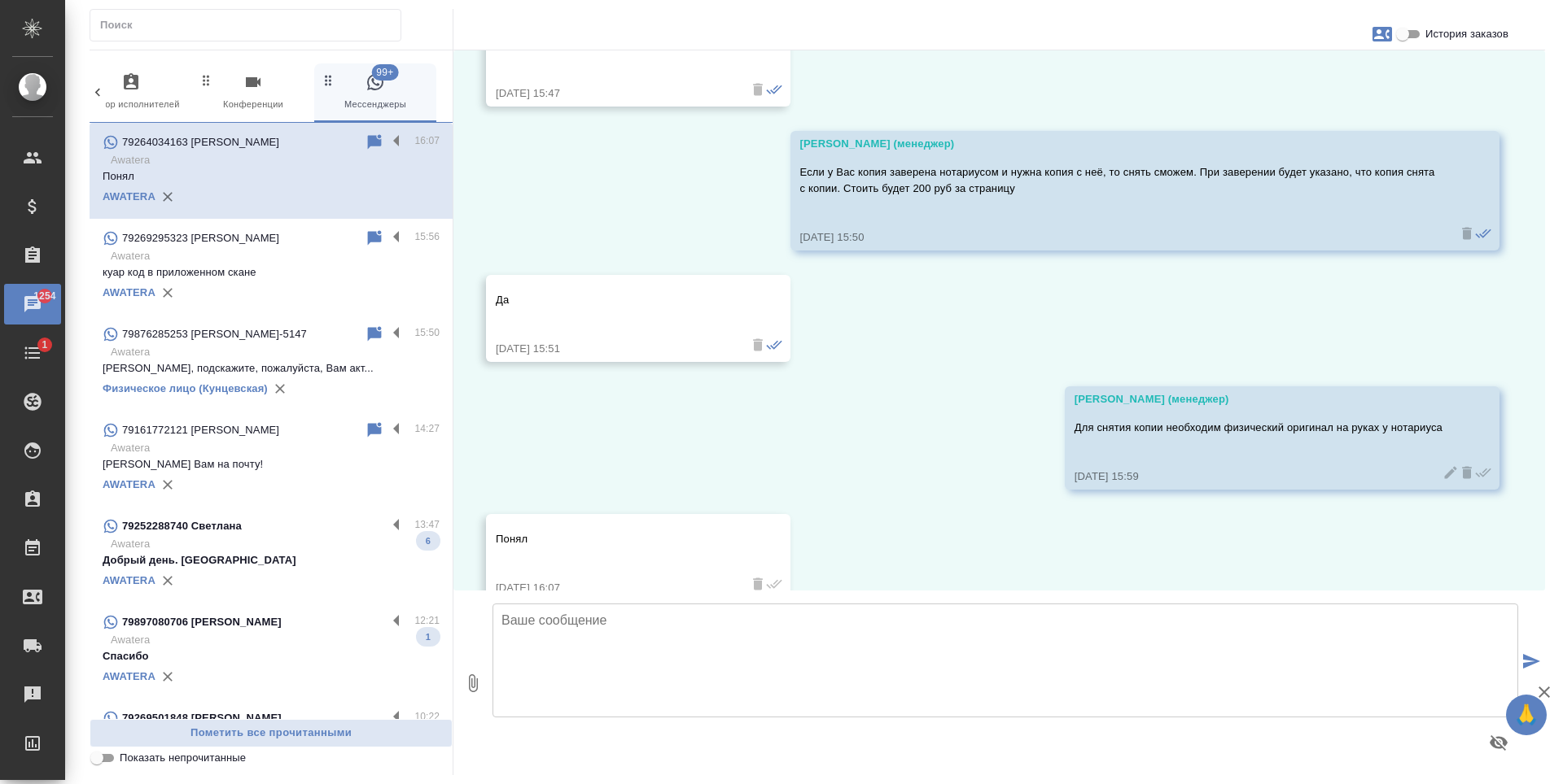
scroll to position [7011, 0]
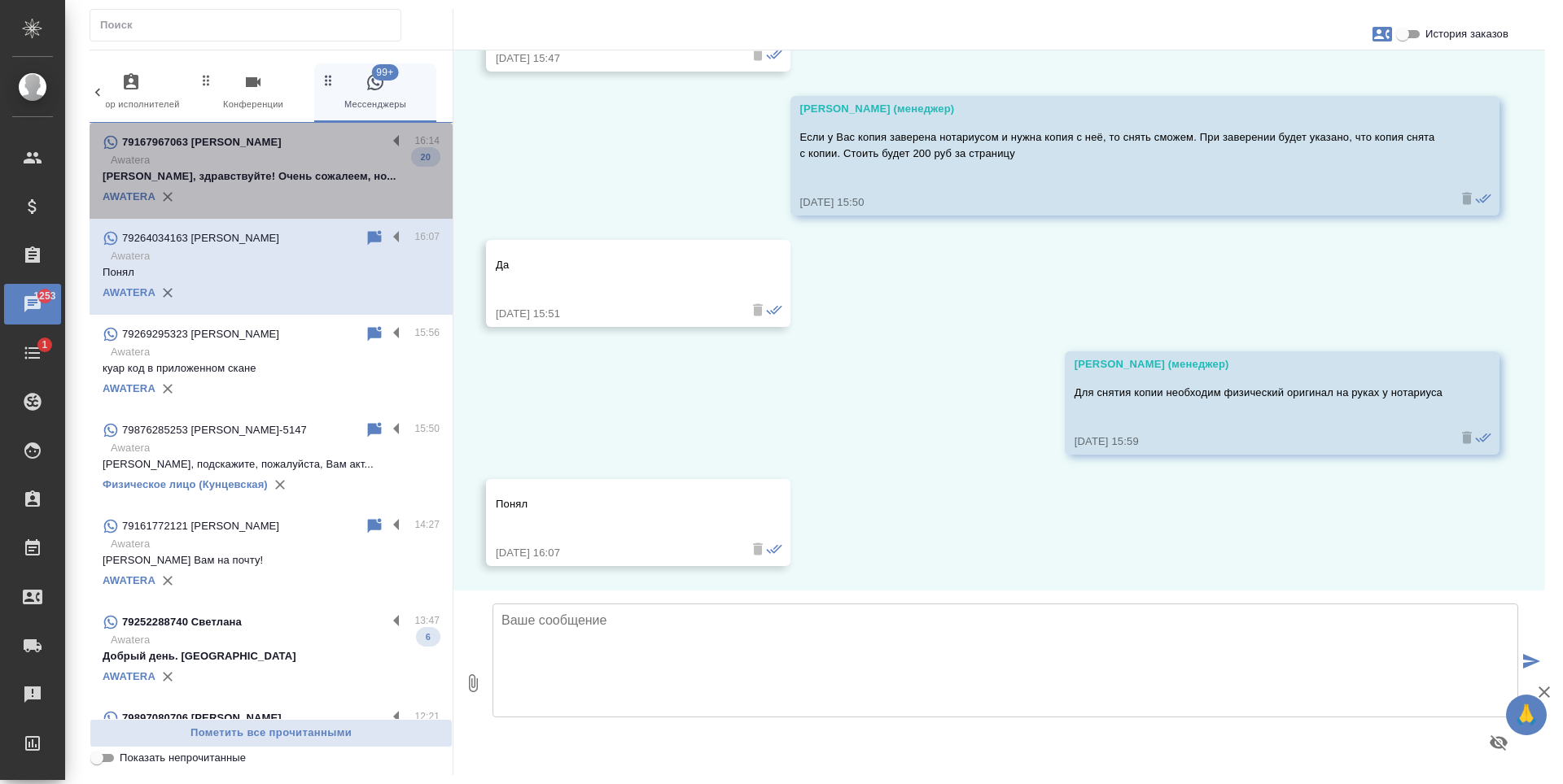
click at [315, 190] on div "AWATERA" at bounding box center [271, 197] width 337 height 25
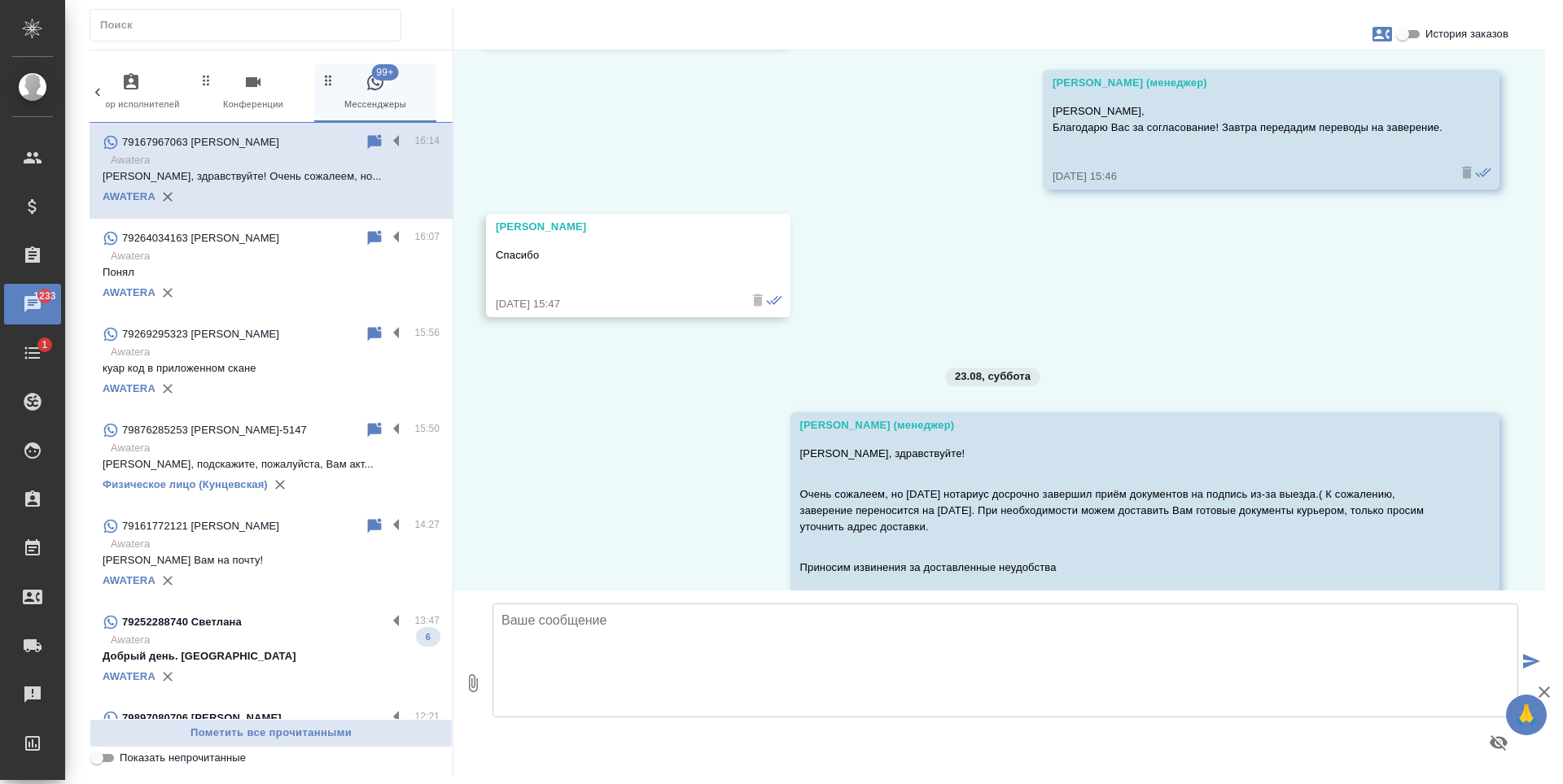
scroll to position [7206, 0]
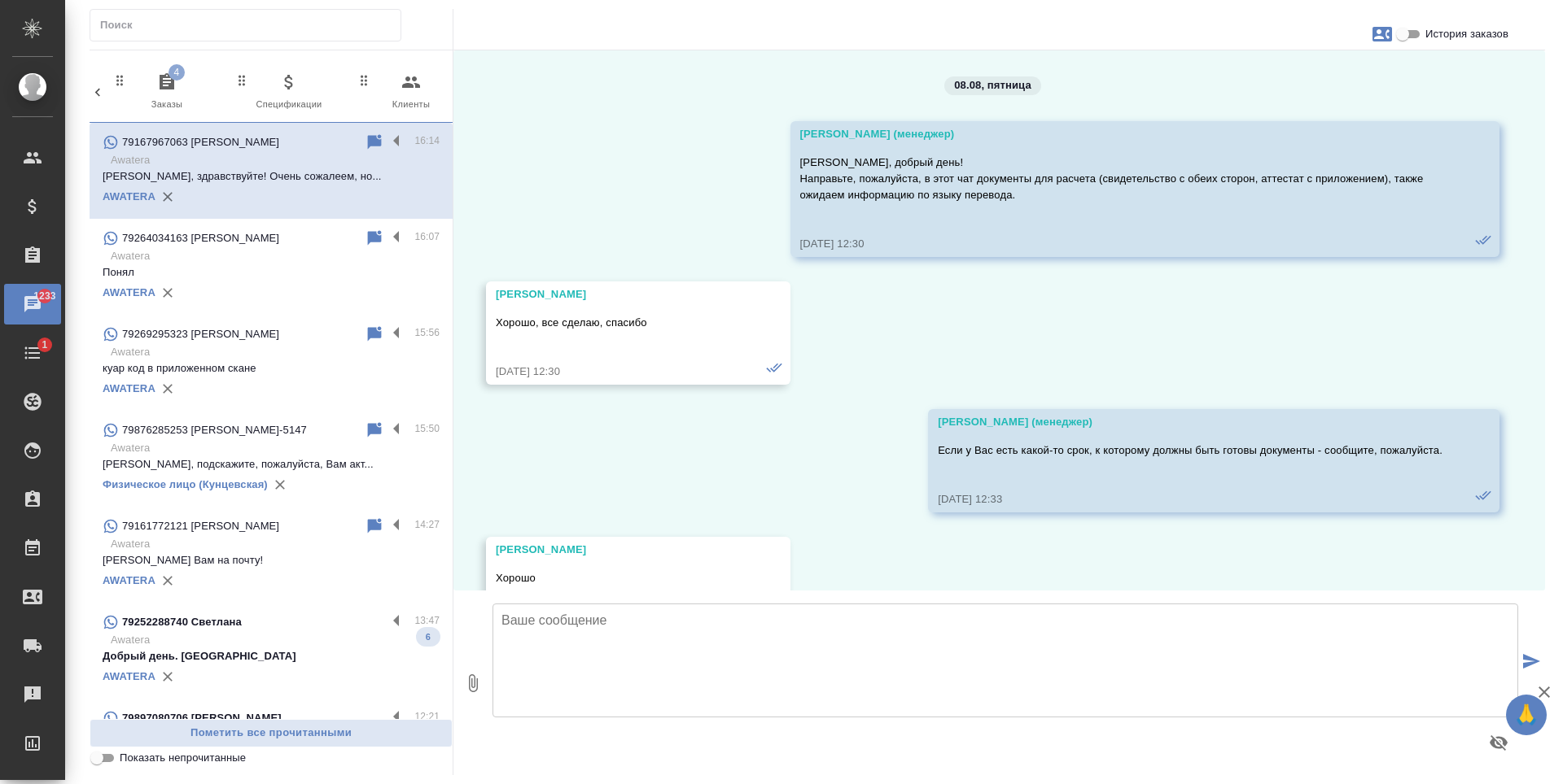
scroll to position [7206, 0]
